Goal: Check status: Check status

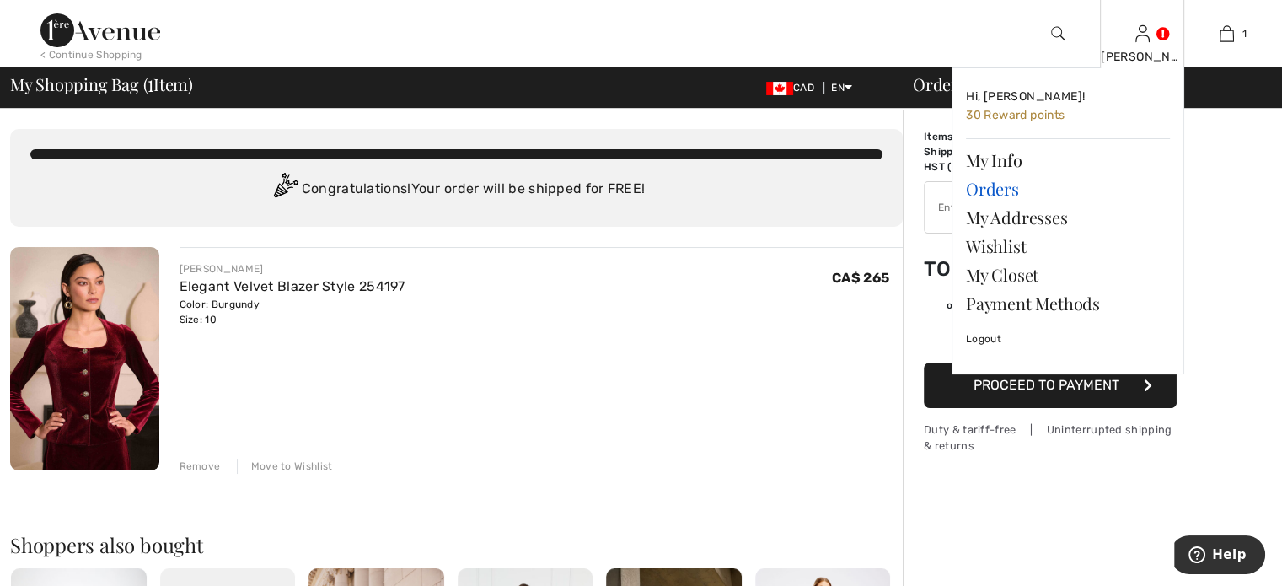
click at [1001, 202] on link "Orders" at bounding box center [1068, 188] width 204 height 29
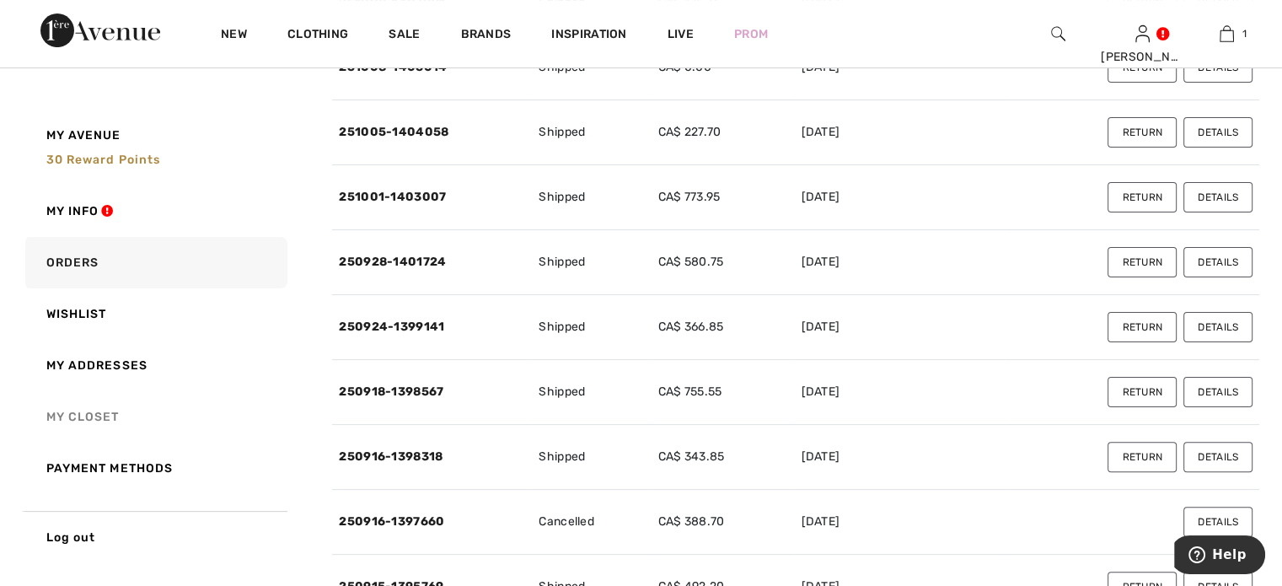
scroll to position [421, 0]
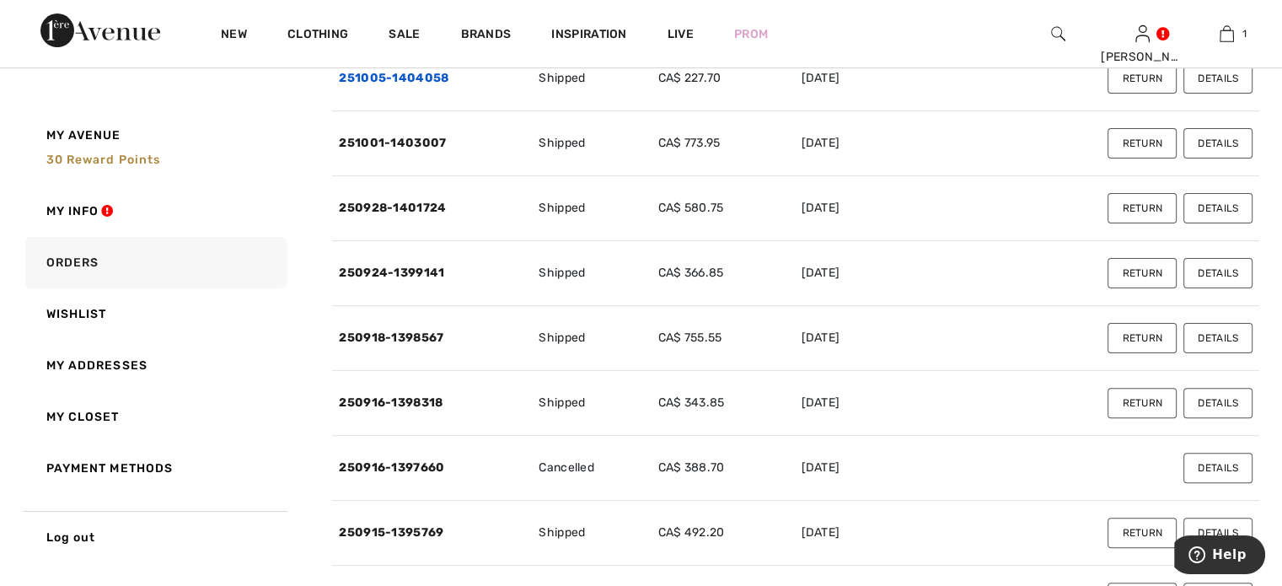
click at [390, 85] on link "251005-1404058" at bounding box center [394, 78] width 110 height 14
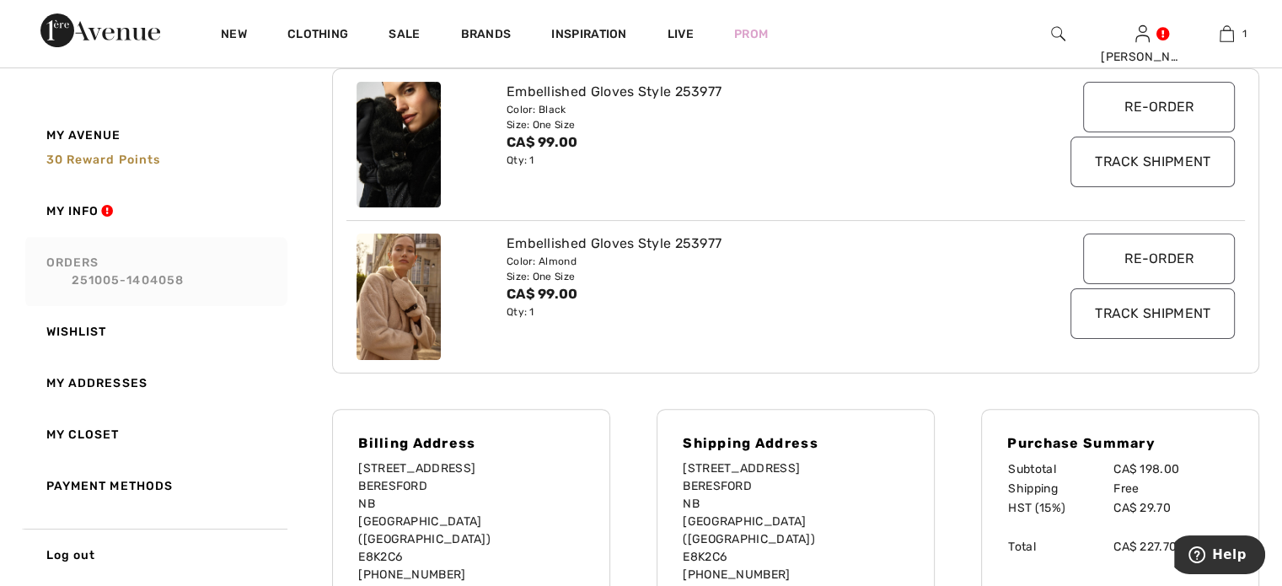
click at [99, 268] on link "Orders 251005-1404058" at bounding box center [154, 271] width 265 height 69
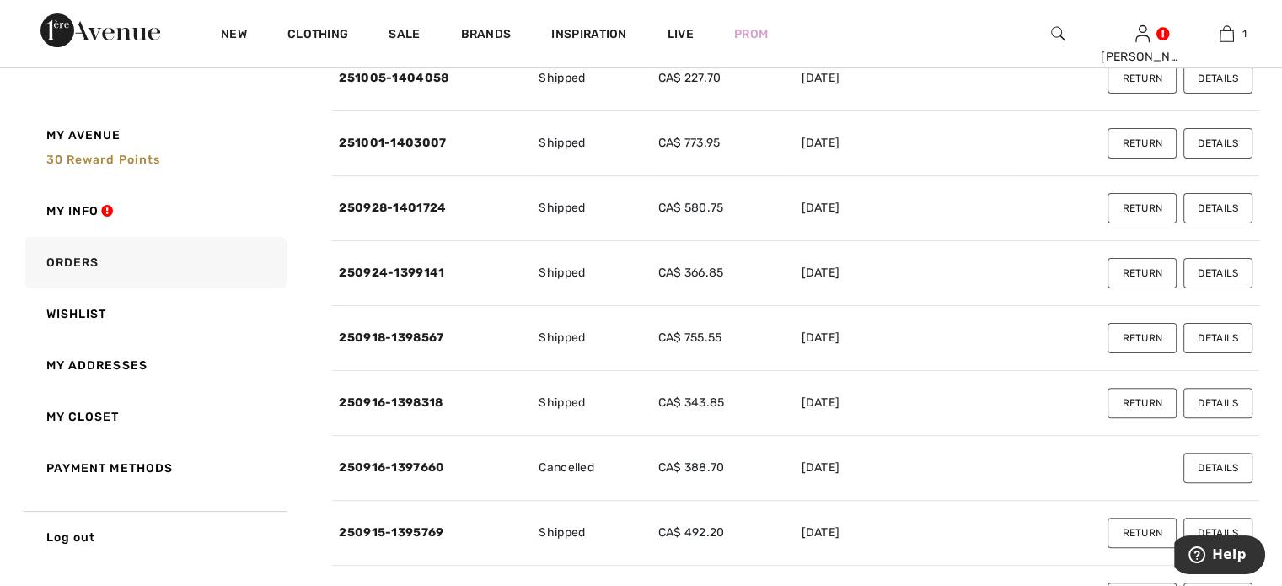
click at [409, 20] on link "251008-1406014" at bounding box center [393, 13] width 108 height 14
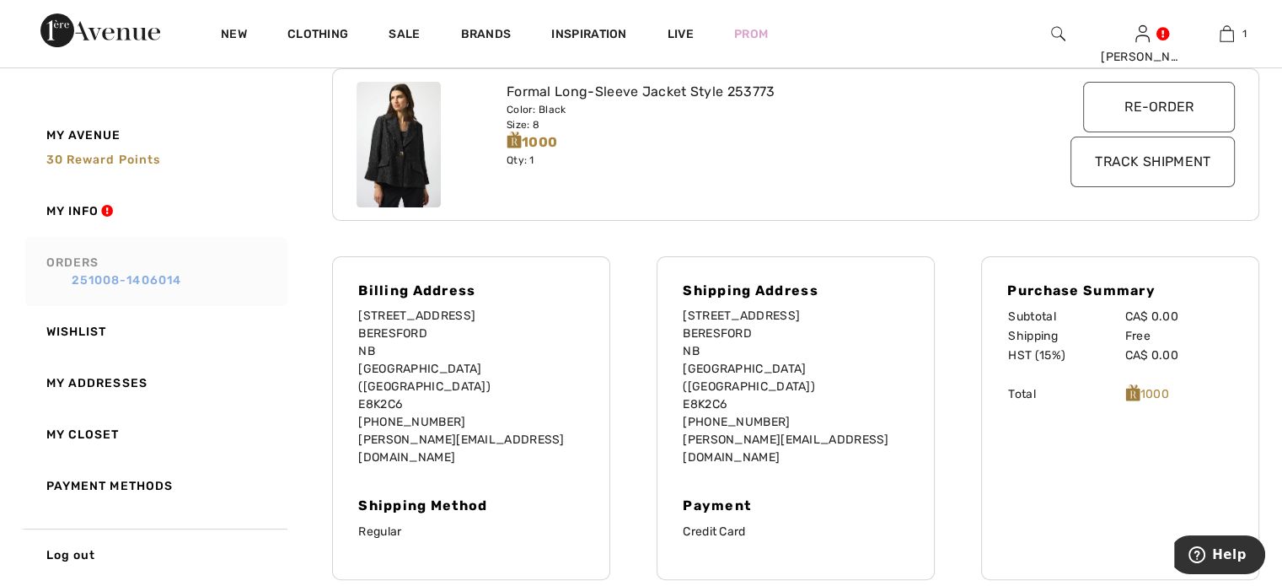
click at [98, 276] on link "251008-1406014" at bounding box center [164, 280] width 236 height 18
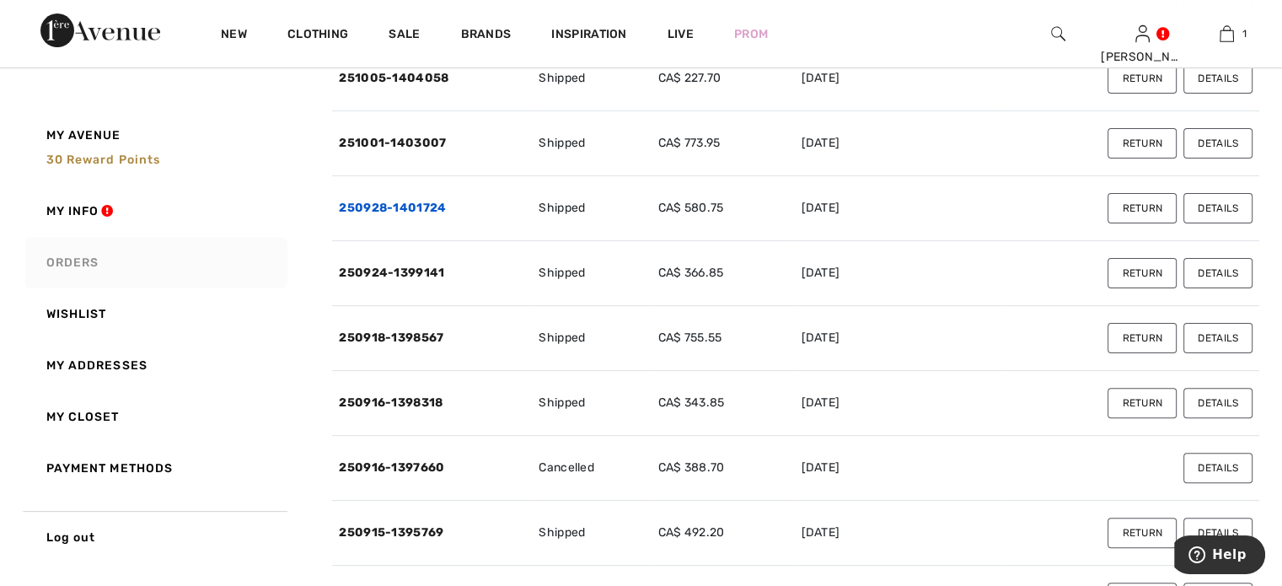
click at [378, 215] on link "250928-1401724" at bounding box center [392, 208] width 107 height 14
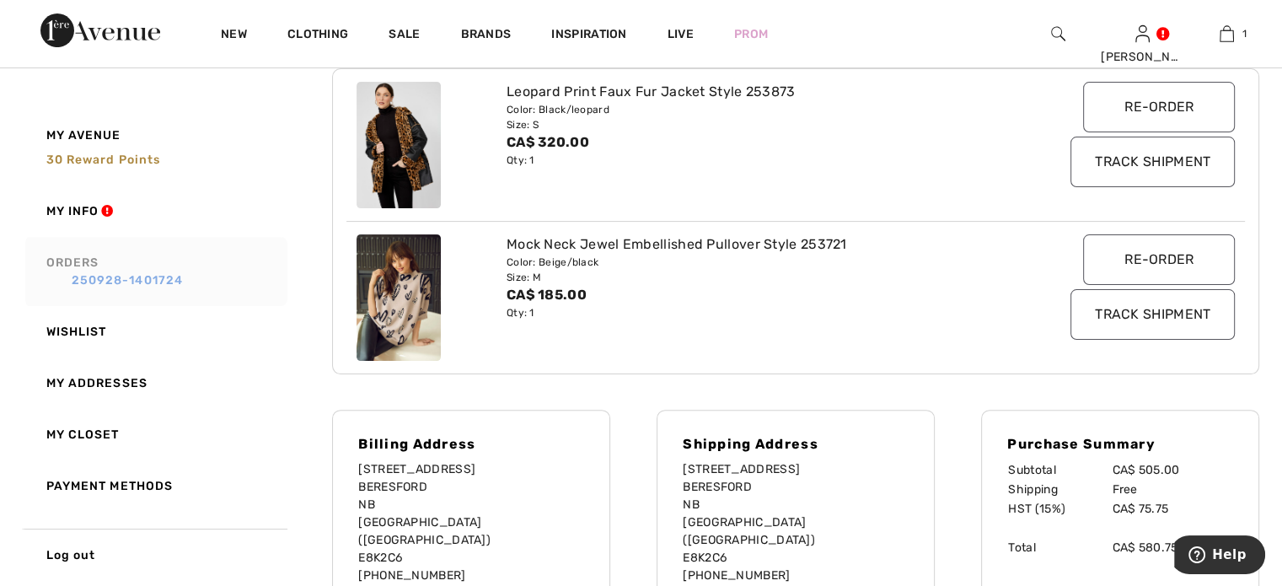
click at [105, 280] on link "250928-1401724" at bounding box center [164, 280] width 236 height 18
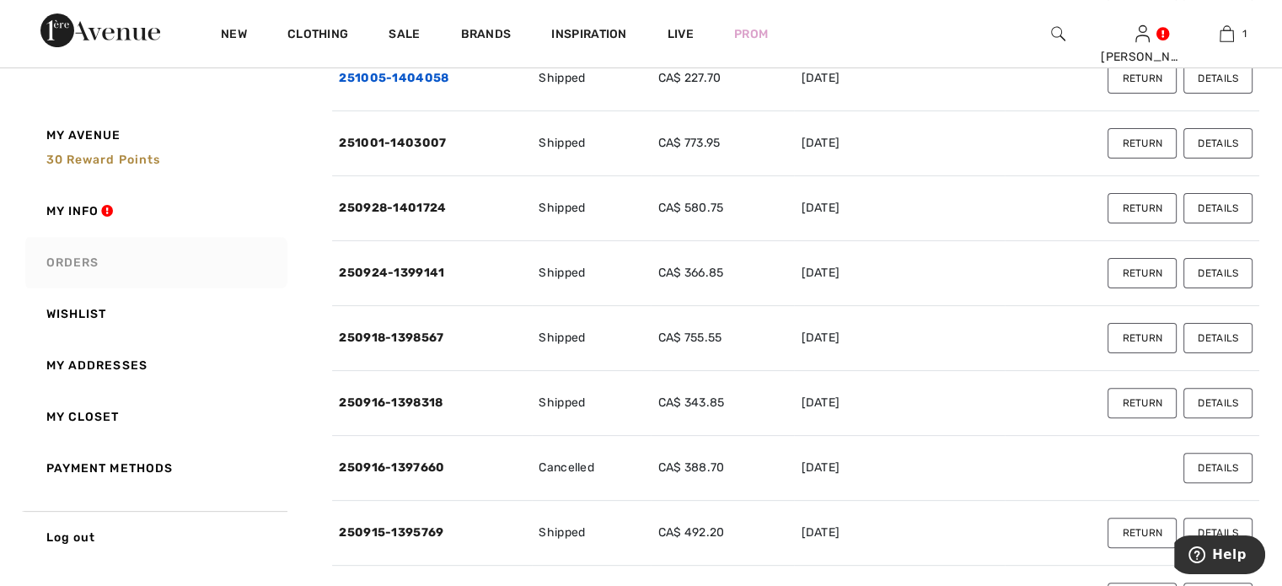
click at [370, 85] on link "251005-1404058" at bounding box center [394, 78] width 110 height 14
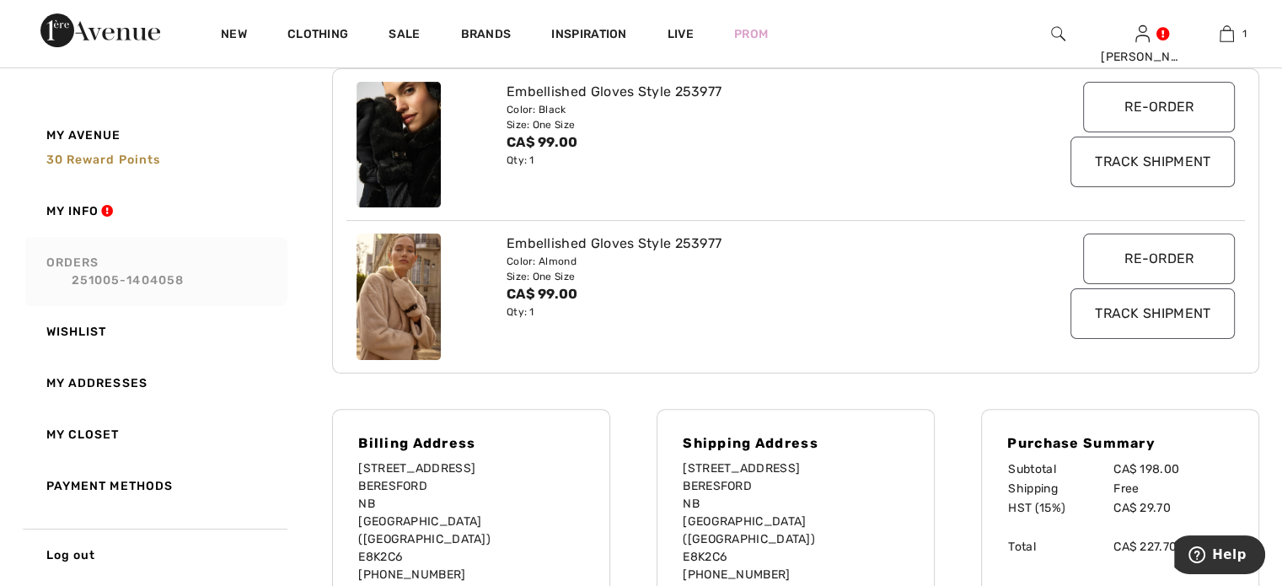
click at [95, 267] on link "Orders 251005-1404058" at bounding box center [154, 271] width 265 height 69
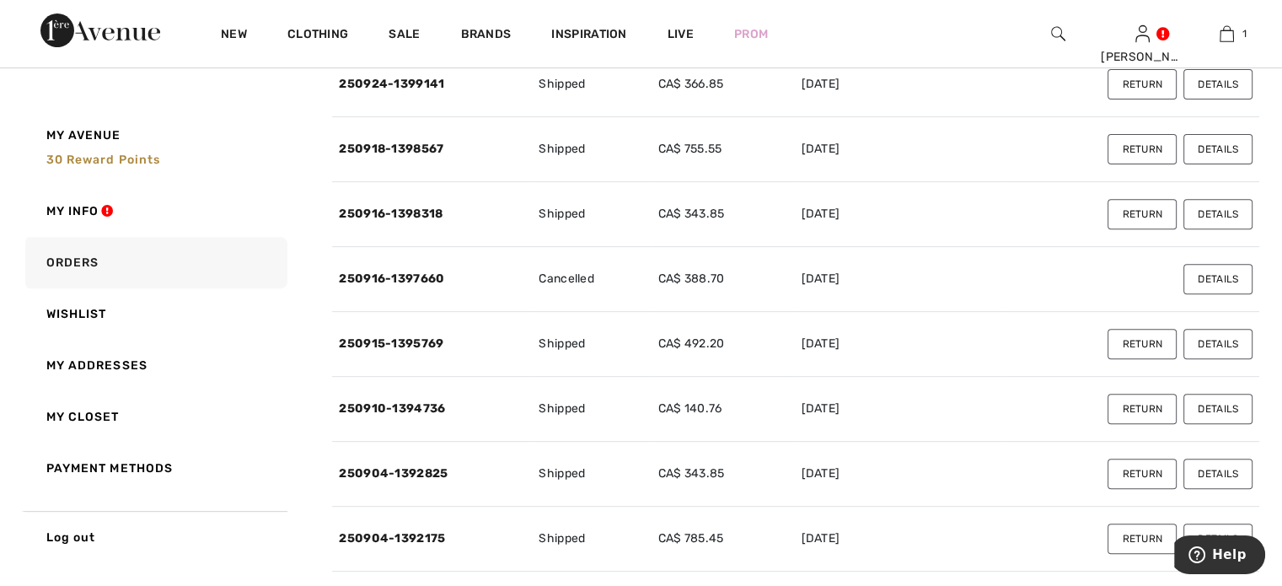
scroll to position [674, 0]
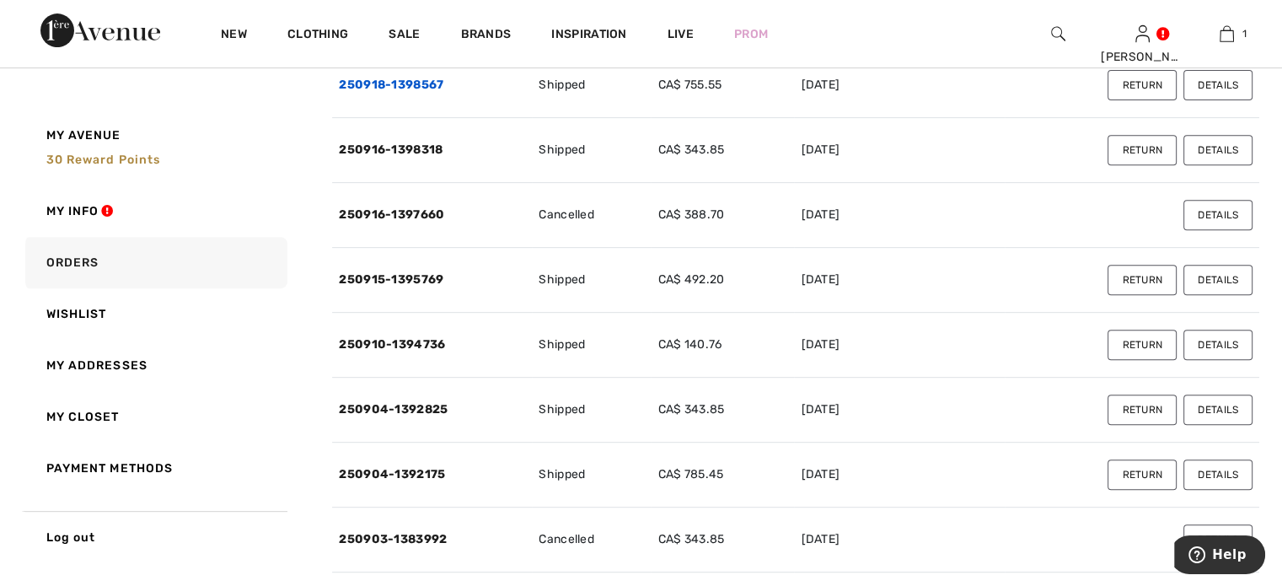
click at [400, 92] on link "250918-1398567" at bounding box center [391, 85] width 104 height 14
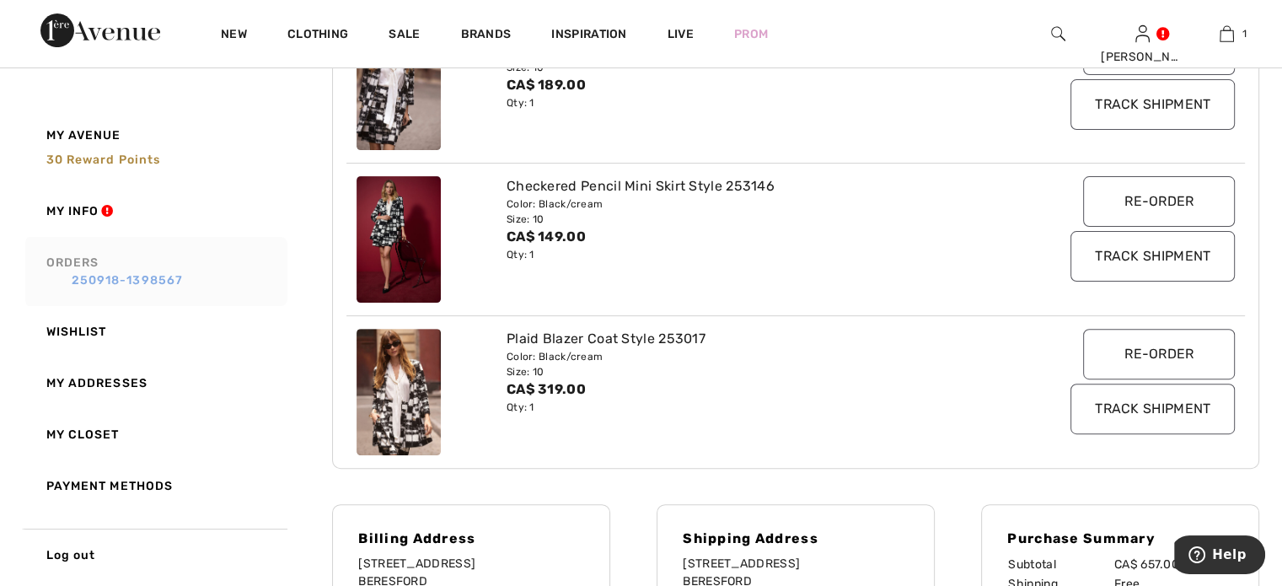
scroll to position [506, 0]
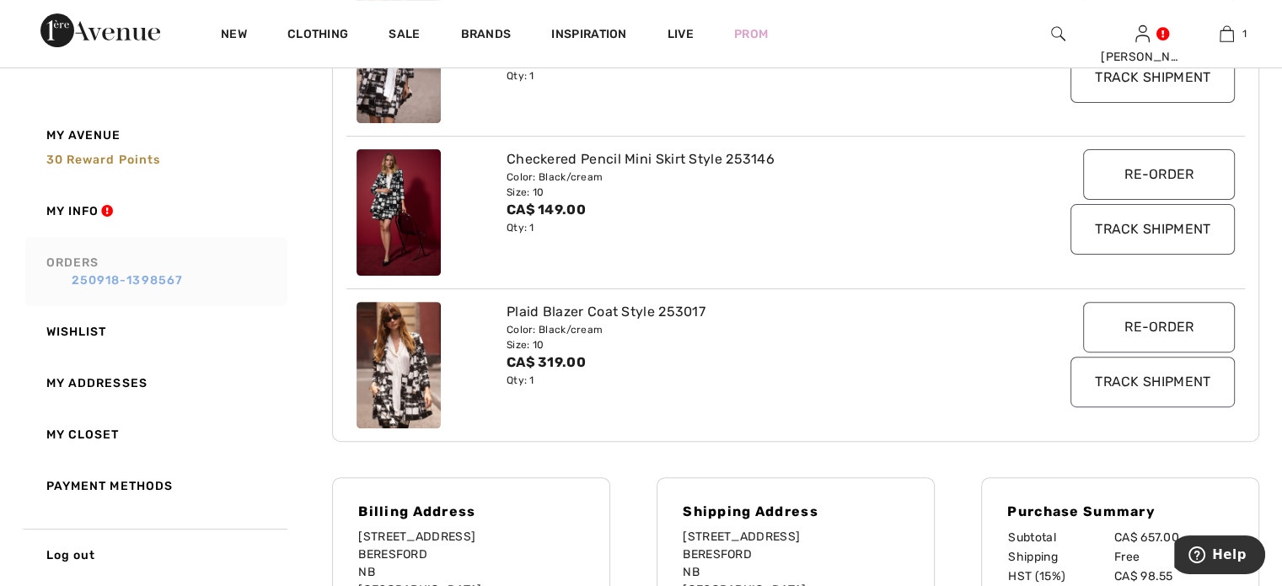
click at [123, 279] on link "250918-1398567" at bounding box center [164, 280] width 236 height 18
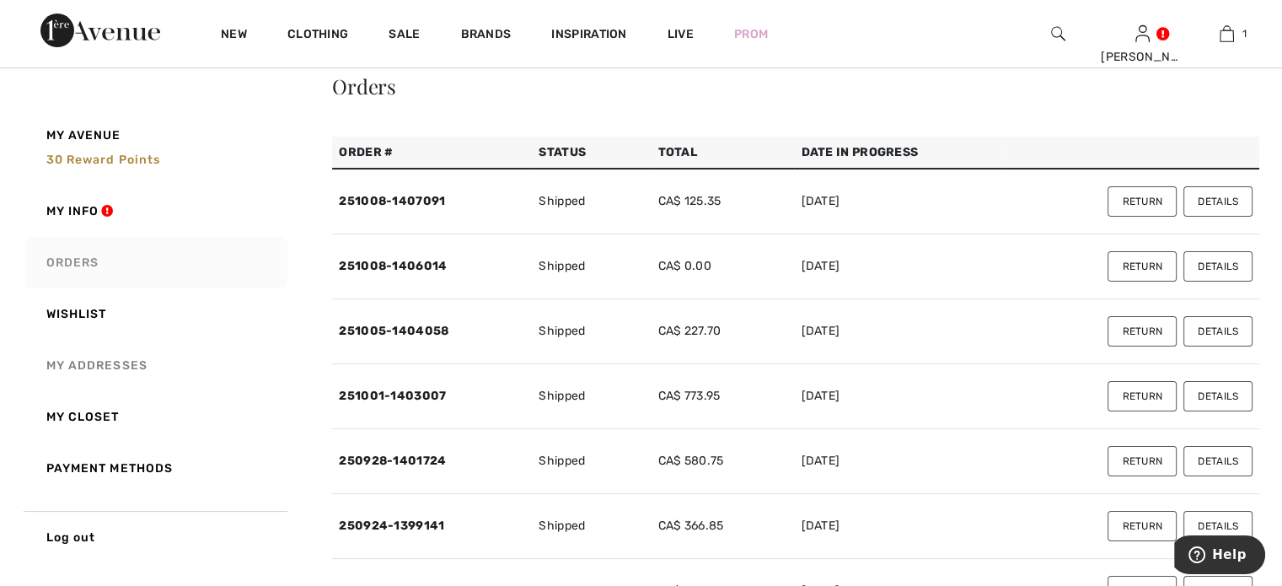
scroll to position [84, 0]
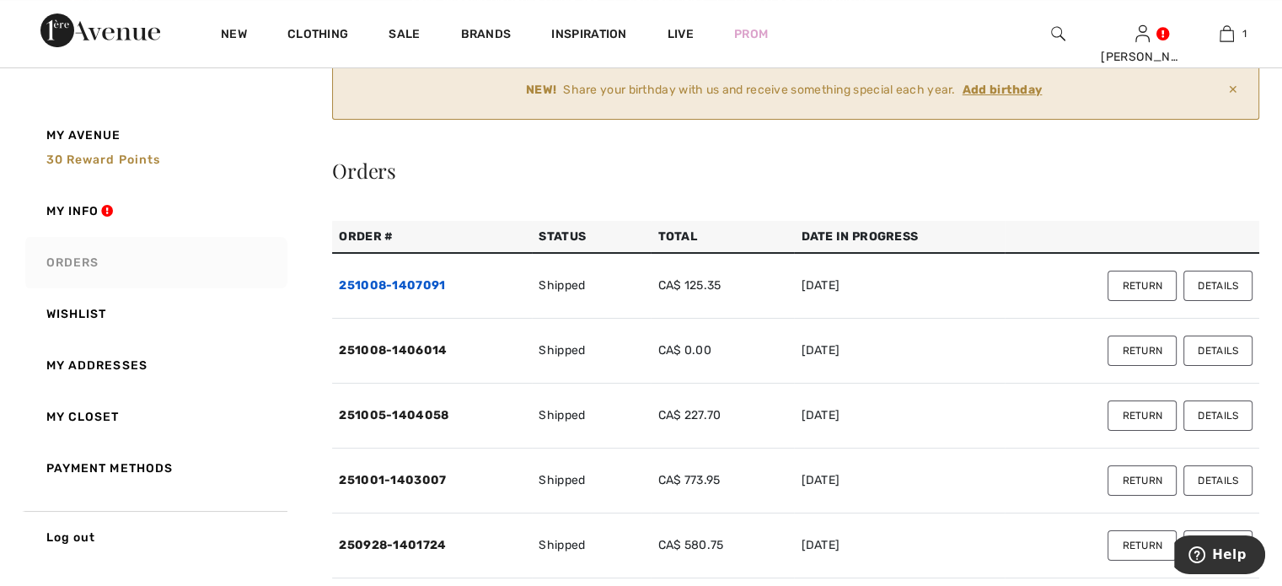
click at [380, 292] on link "251008-1407091" at bounding box center [392, 285] width 106 height 14
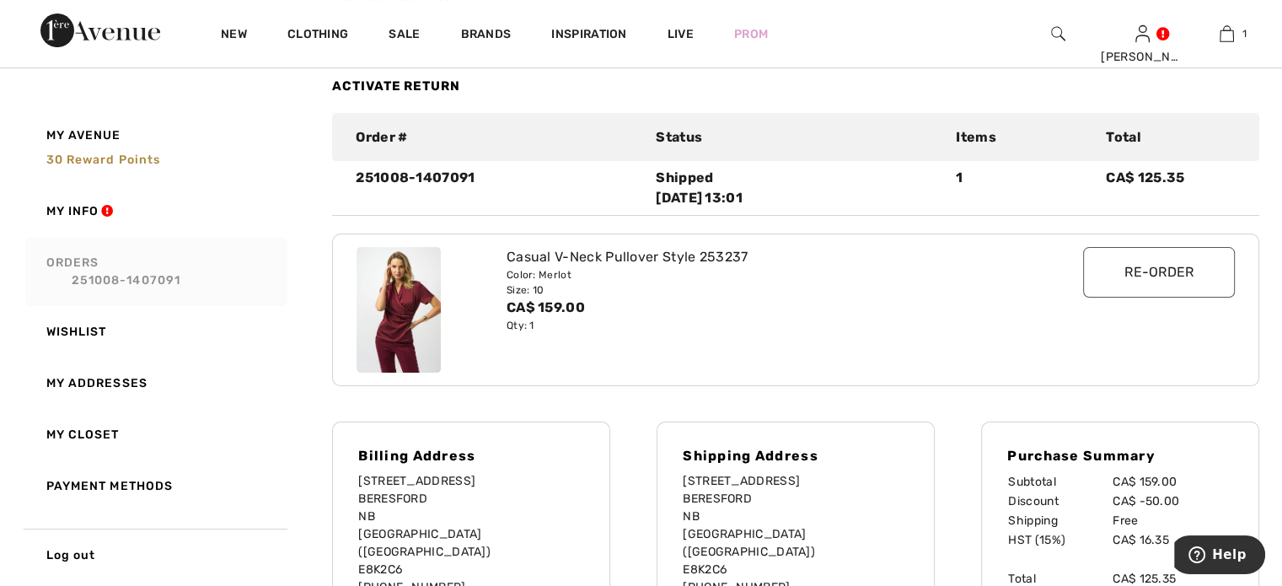
scroll to position [337, 0]
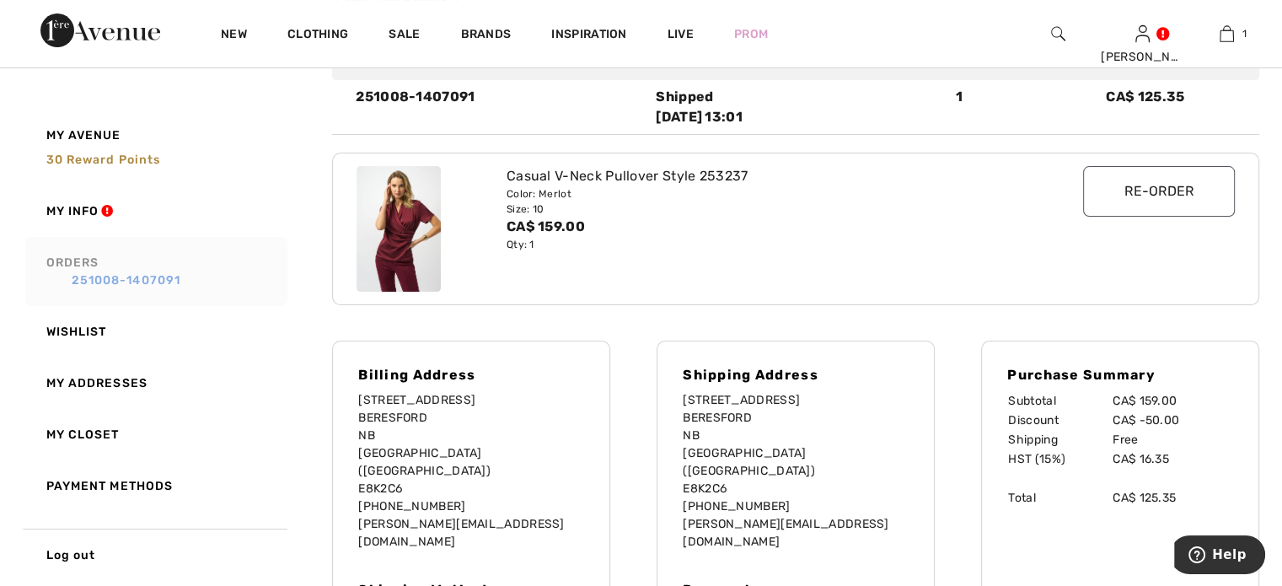
click at [126, 279] on link "251008-1407091" at bounding box center [164, 280] width 236 height 18
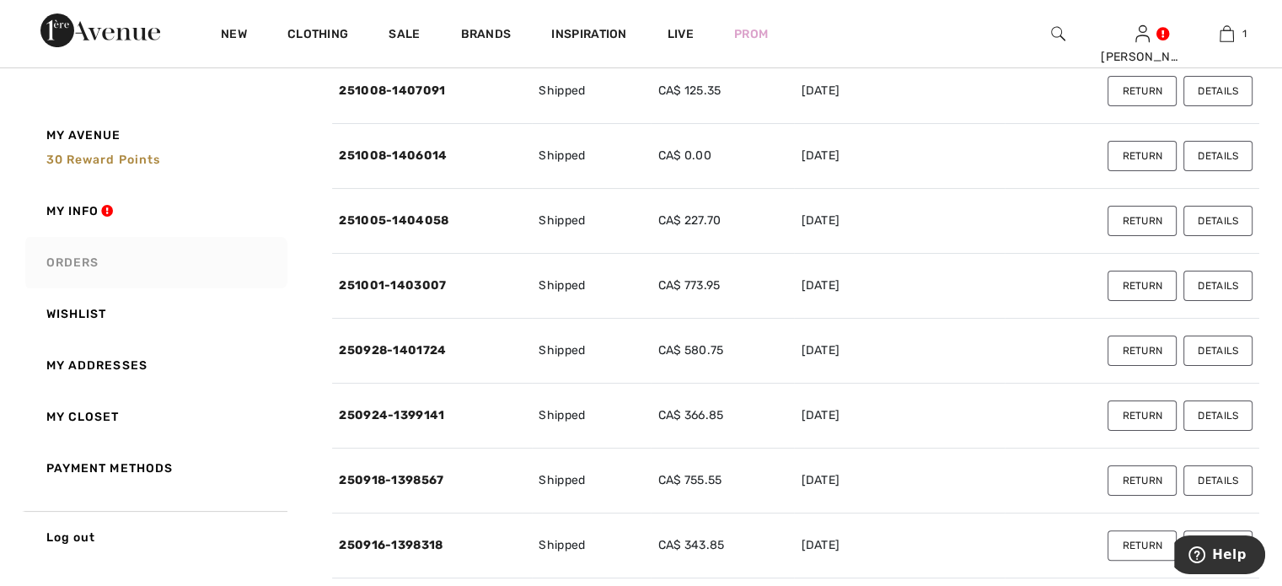
scroll to position [253, 0]
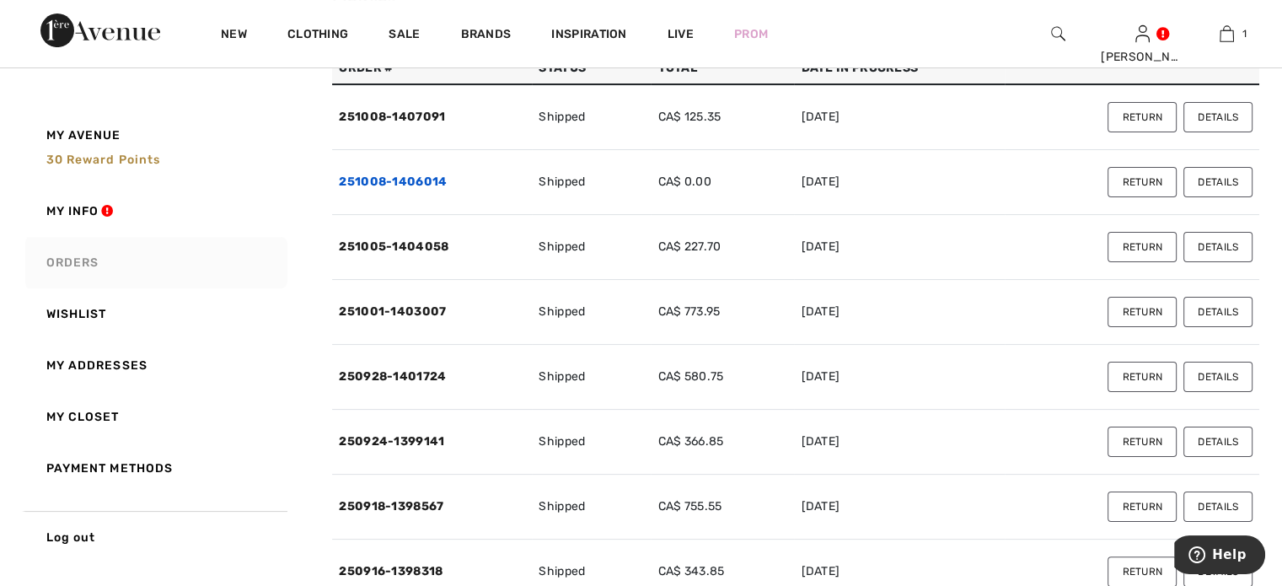
click at [382, 189] on link "251008-1406014" at bounding box center [393, 181] width 108 height 14
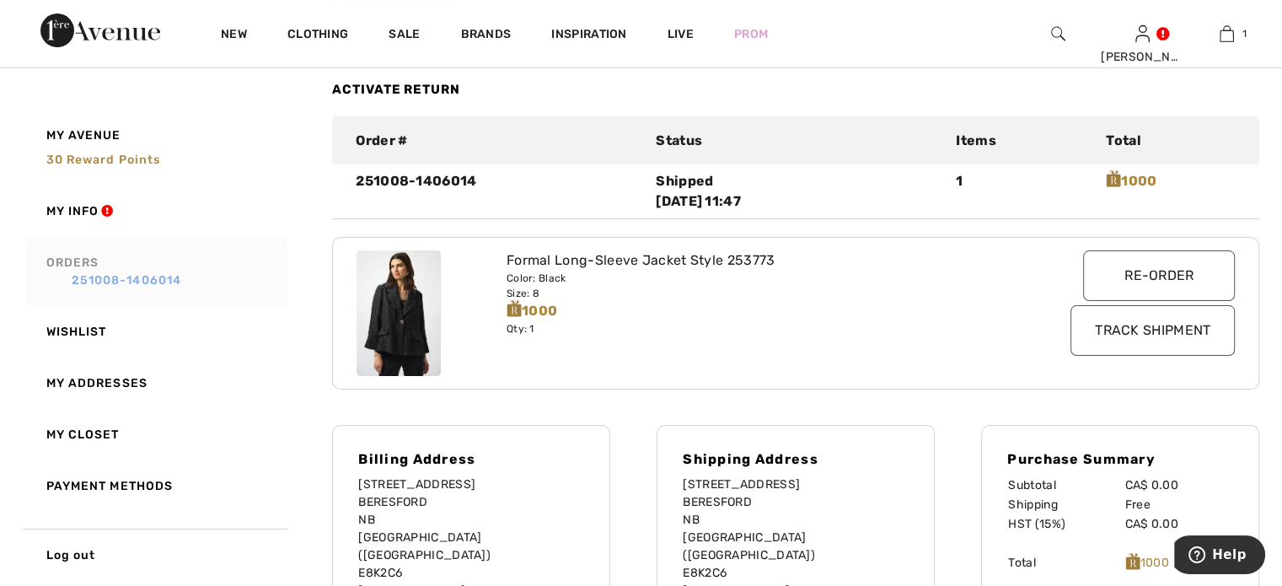
click at [115, 283] on link "251008-1406014" at bounding box center [164, 280] width 236 height 18
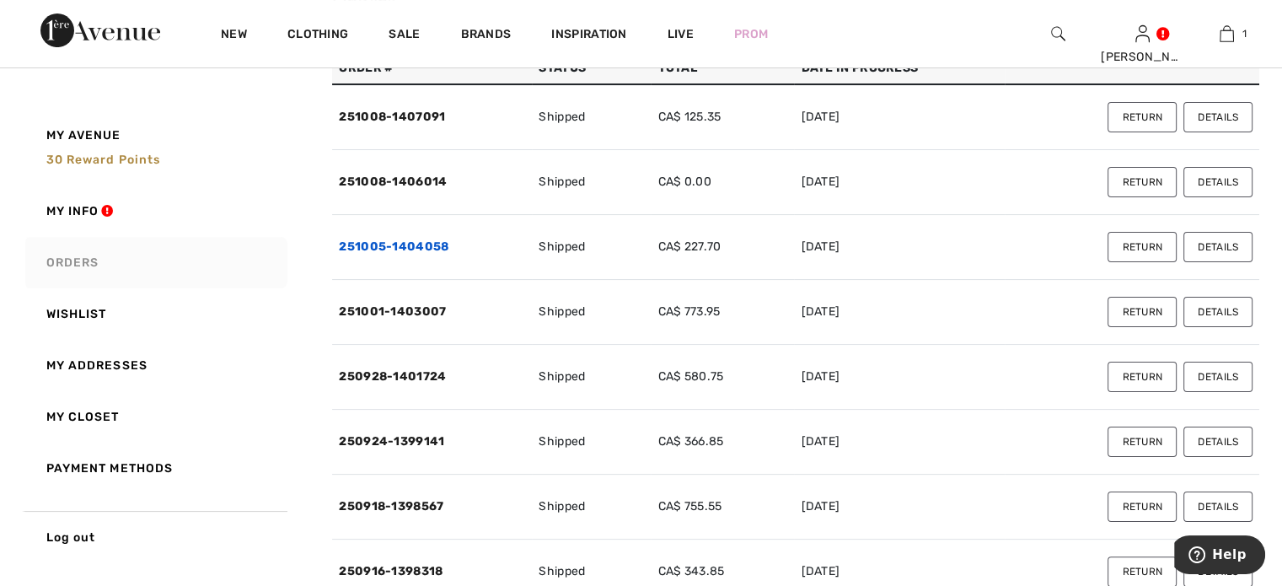
click at [367, 254] on link "251005-1404058" at bounding box center [394, 246] width 110 height 14
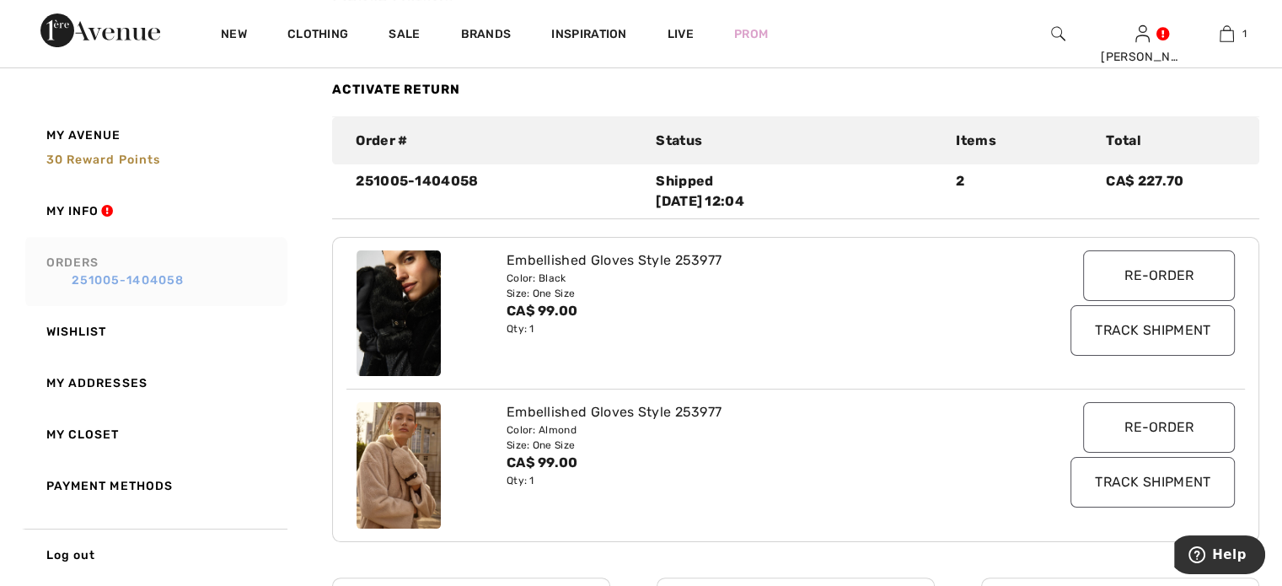
click at [138, 278] on link "251005-1404058" at bounding box center [164, 280] width 236 height 18
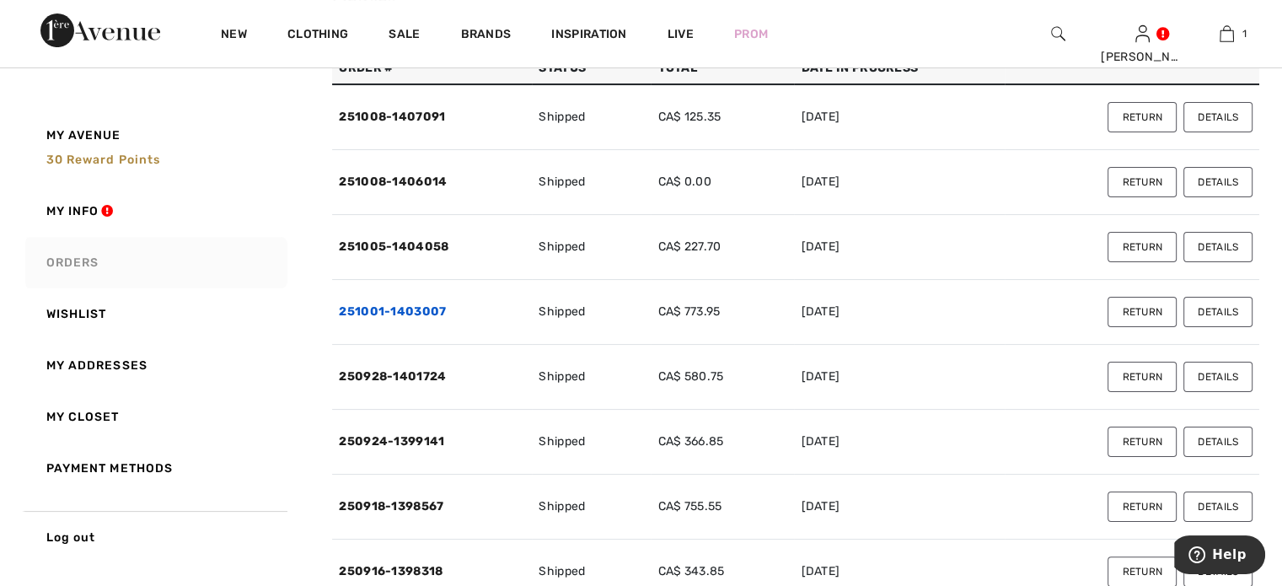
click at [374, 319] on link "251001-1403007" at bounding box center [392, 311] width 107 height 14
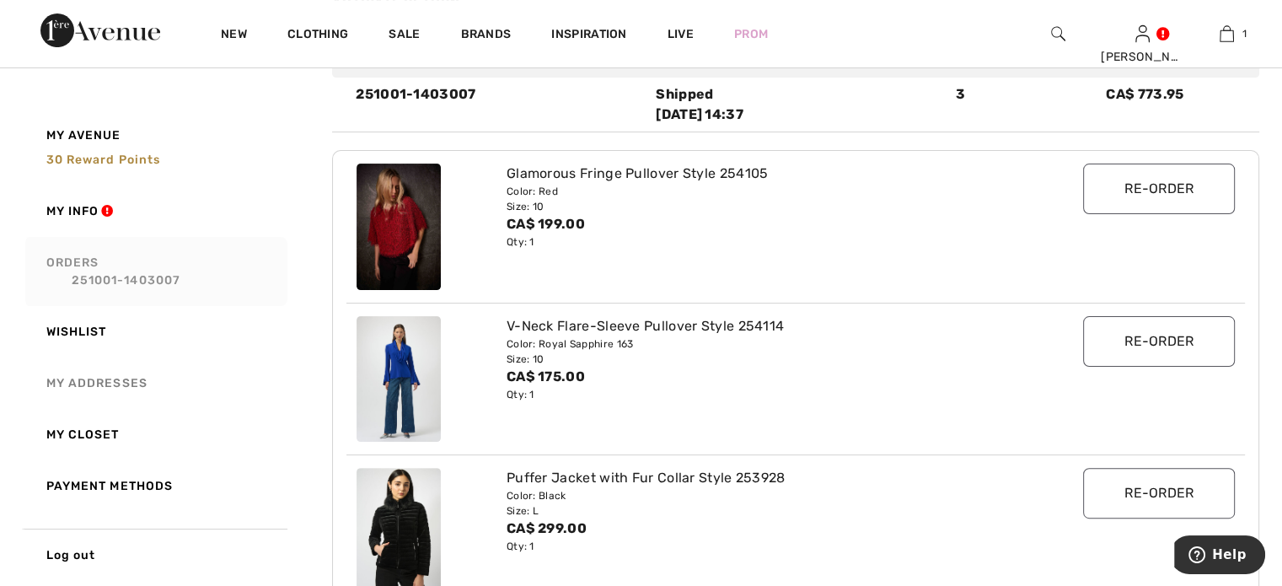
scroll to position [337, 0]
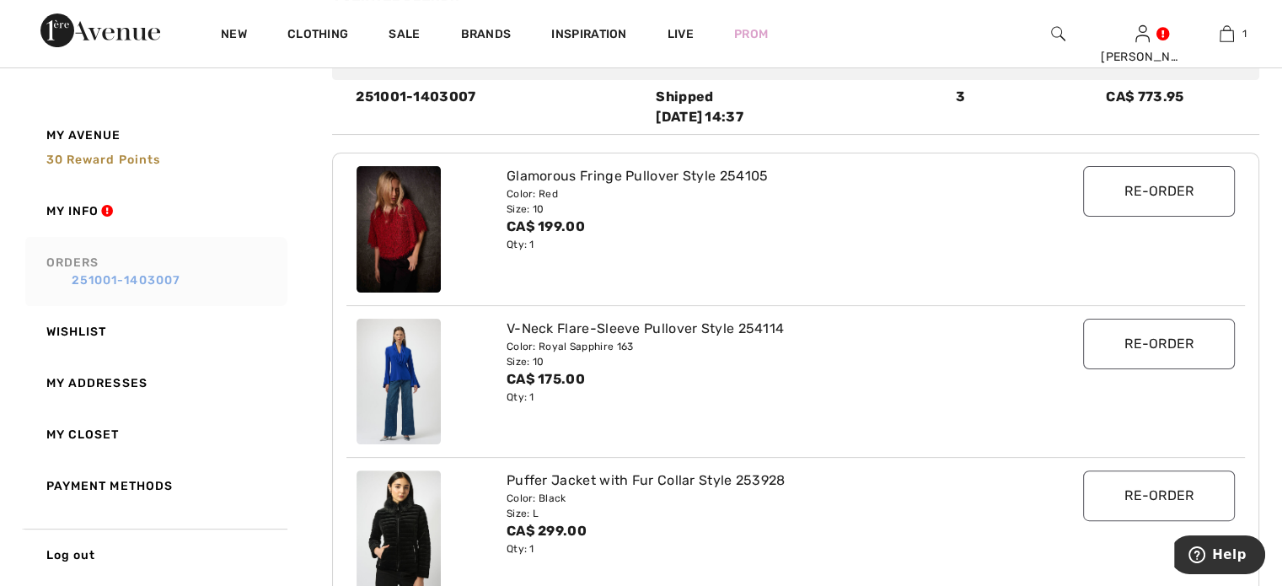
click at [134, 282] on link "251001-1403007" at bounding box center [164, 280] width 236 height 18
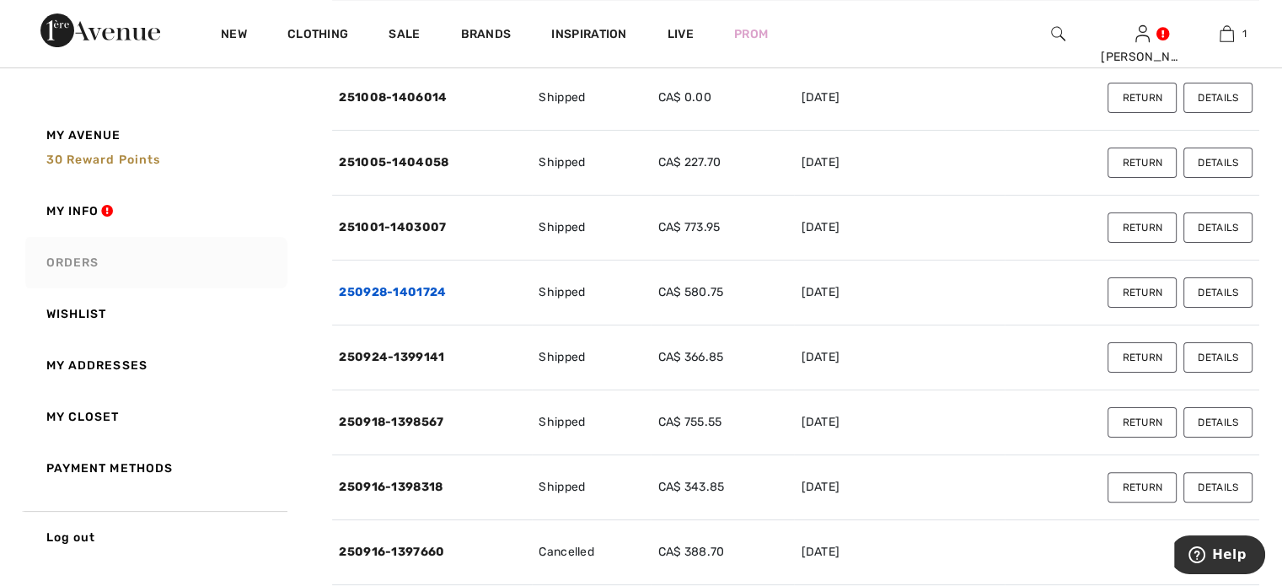
click at [422, 299] on link "250928-1401724" at bounding box center [392, 292] width 107 height 14
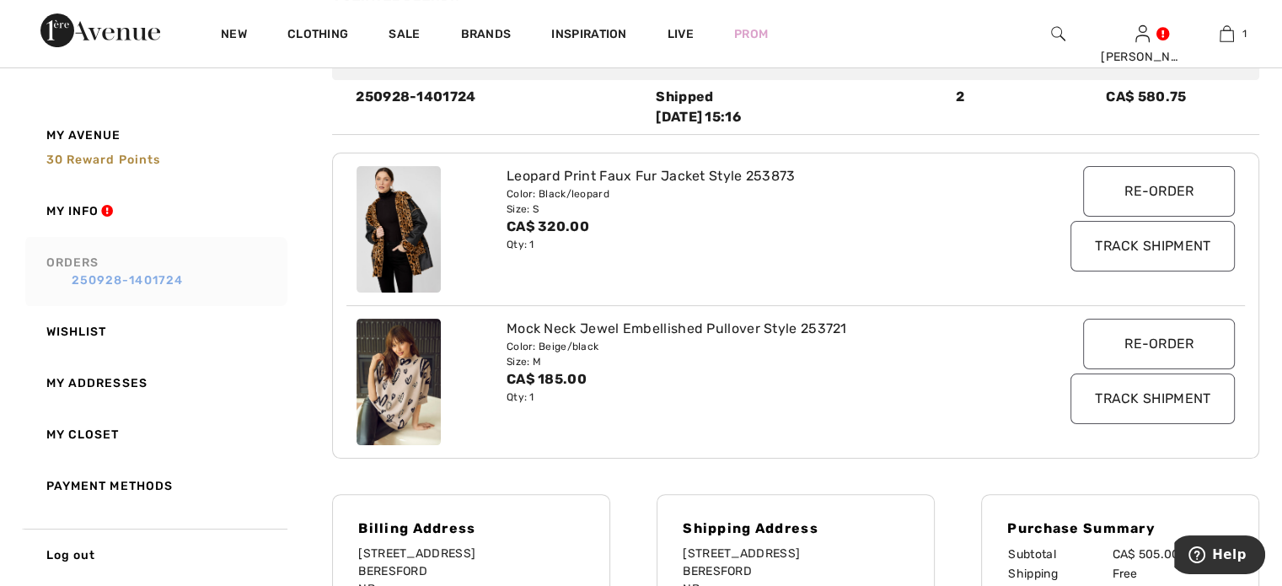
click at [148, 278] on link "250928-1401724" at bounding box center [164, 280] width 236 height 18
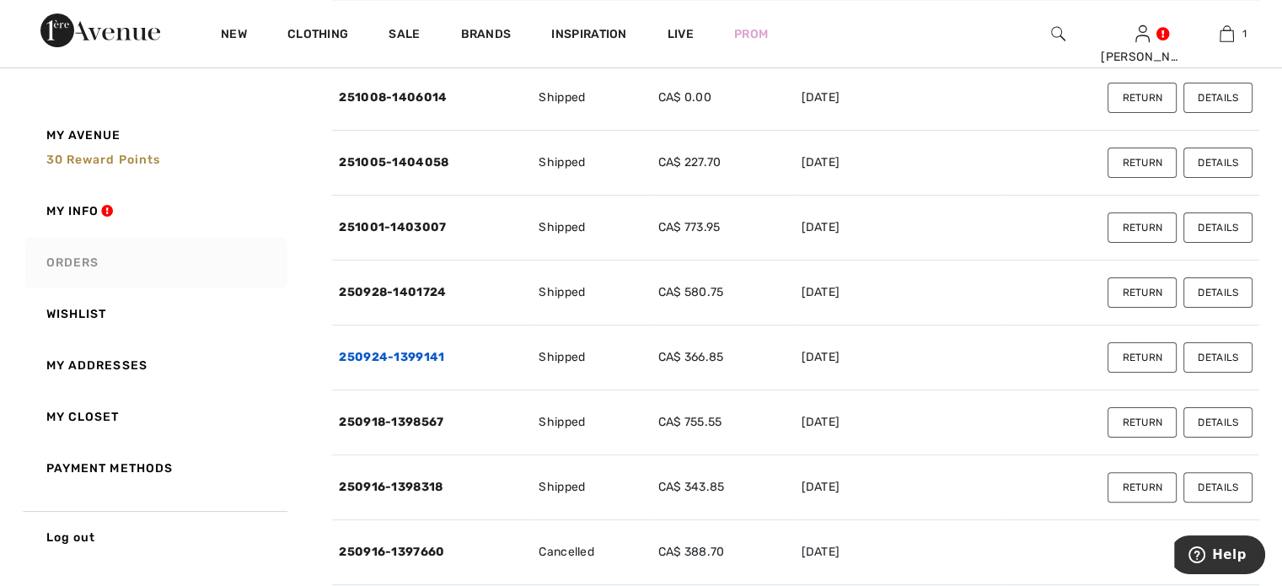
click at [411, 364] on link "250924-1399141" at bounding box center [391, 357] width 105 height 14
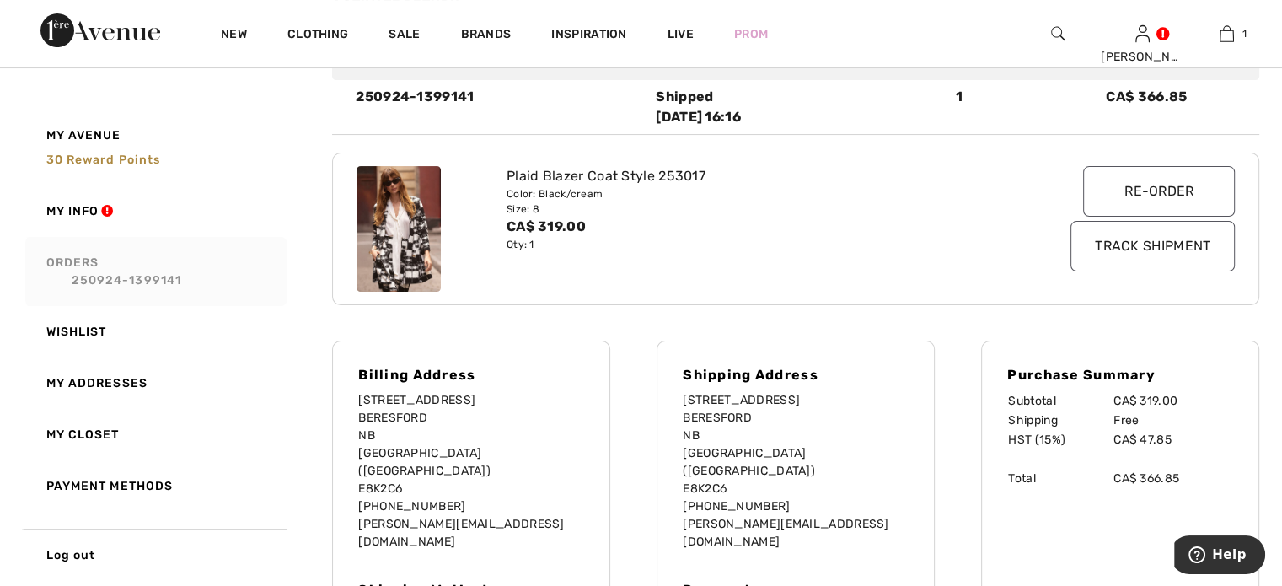
click at [1150, 271] on input "Track Shipment" at bounding box center [1152, 246] width 164 height 51
